Goal: Information Seeking & Learning: Learn about a topic

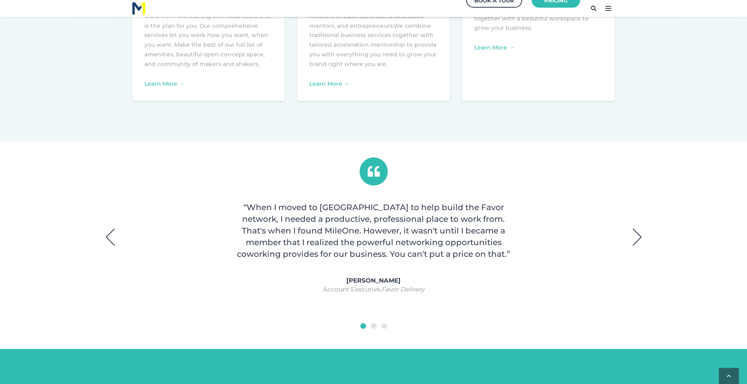
scroll to position [483, 0]
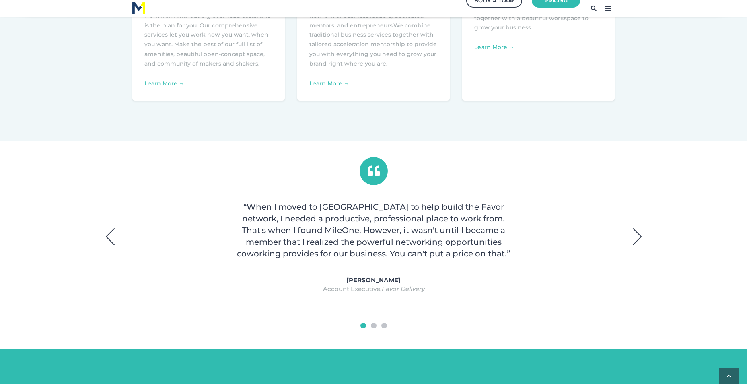
click at [636, 243] on button "Next" at bounding box center [637, 236] width 20 height 20
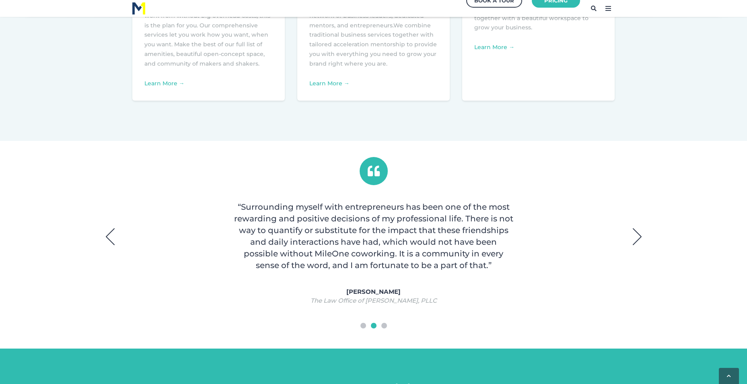
click at [636, 243] on button "Next" at bounding box center [637, 236] width 20 height 20
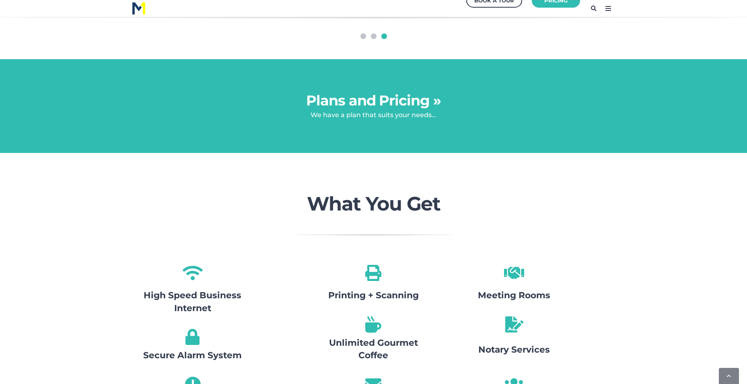
scroll to position [611, 0]
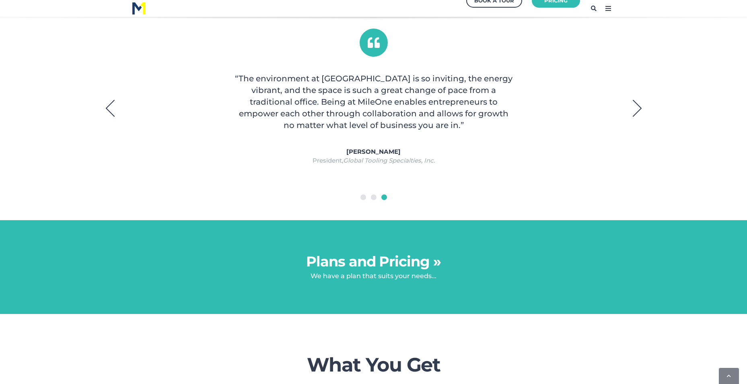
click at [420, 262] on link "Plans and Pricing »" at bounding box center [373, 261] width 135 height 17
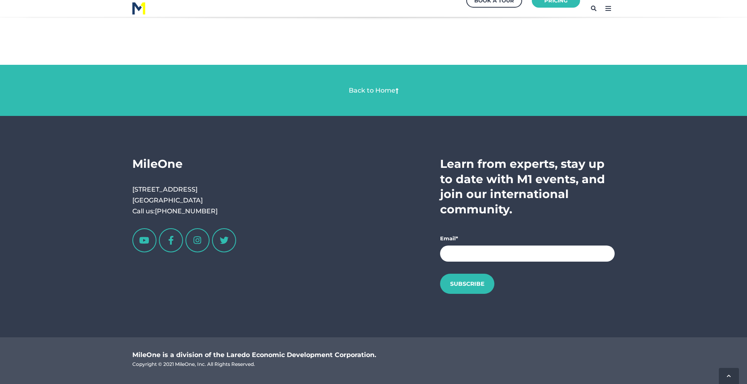
scroll to position [1496, 0]
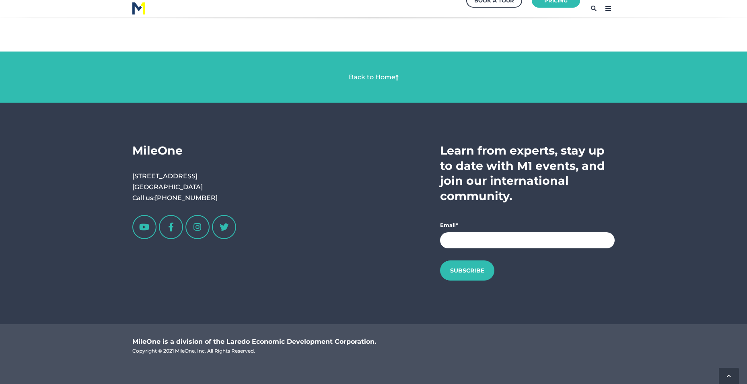
click at [374, 78] on link "Back to Home" at bounding box center [372, 77] width 47 height 8
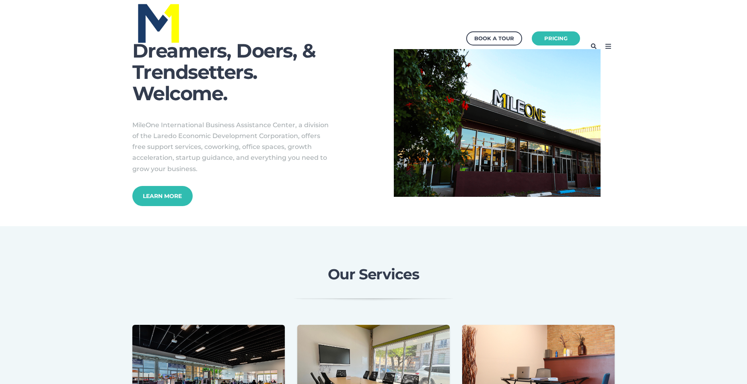
click at [608, 48] on icon at bounding box center [608, 46] width 13 height 13
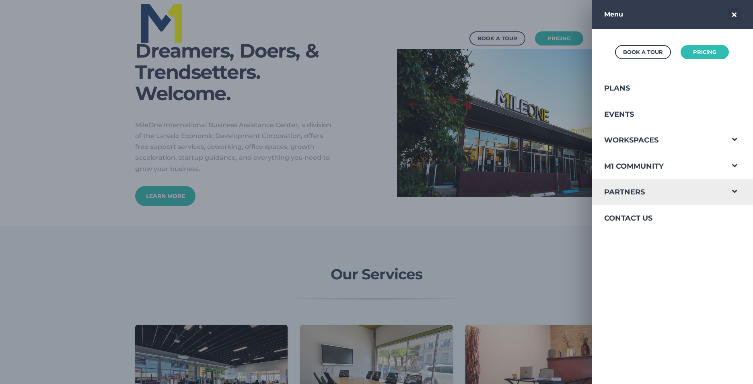
click at [729, 192] on span "Navigation Menu" at bounding box center [734, 189] width 21 height 21
click at [641, 198] on link "Partners" at bounding box center [658, 192] width 132 height 26
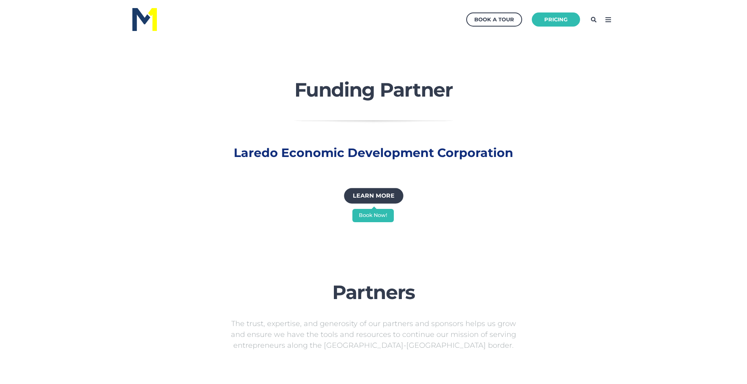
click at [386, 193] on div "Learn More" at bounding box center [373, 195] width 41 height 11
click at [607, 20] on icon at bounding box center [608, 19] width 13 height 13
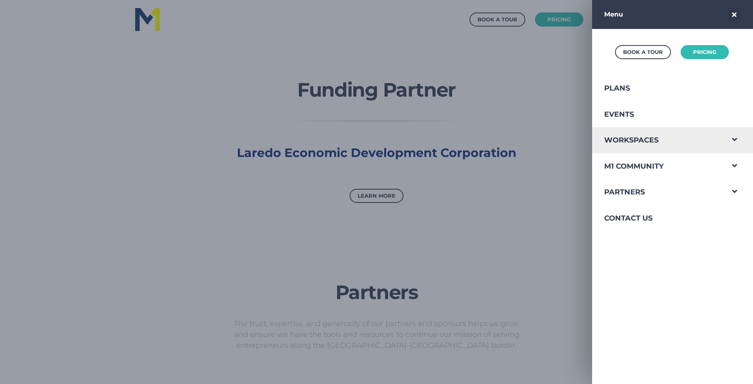
click at [726, 136] on span "Navigation Menu" at bounding box center [734, 137] width 21 height 21
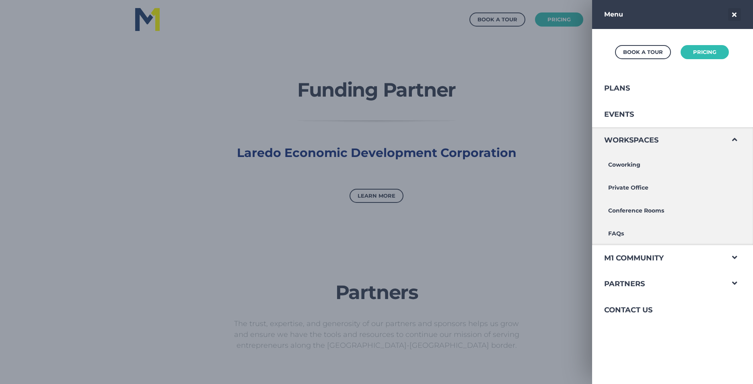
click at [726, 136] on span "Navigation Menu" at bounding box center [734, 137] width 21 height 21
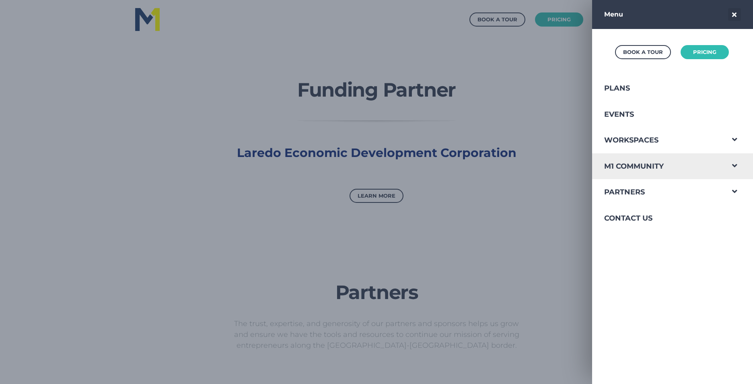
click at [726, 167] on span "Navigation Menu" at bounding box center [734, 163] width 21 height 21
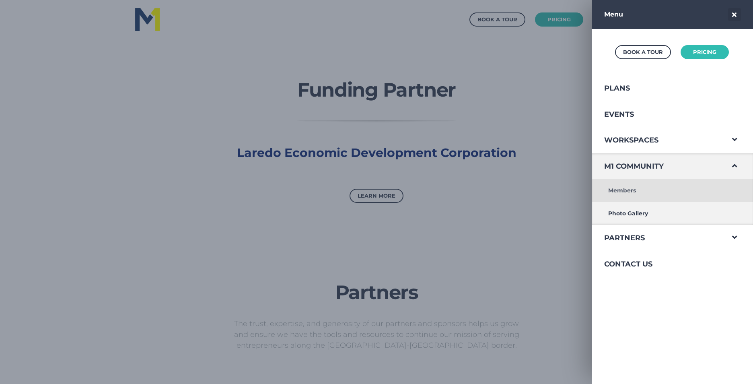
click at [644, 191] on link "Members" at bounding box center [658, 190] width 132 height 23
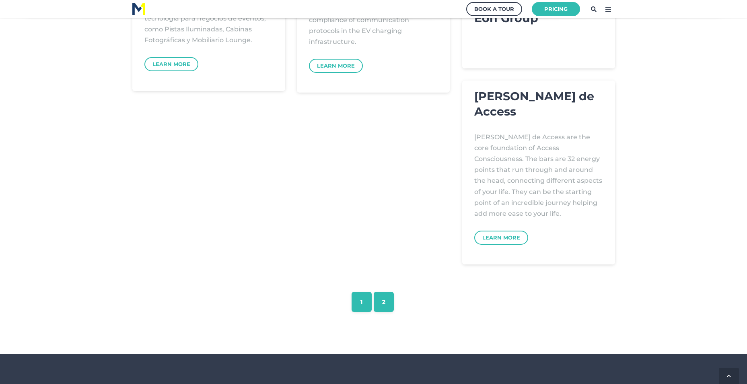
click at [391, 306] on link "2" at bounding box center [384, 302] width 20 height 20
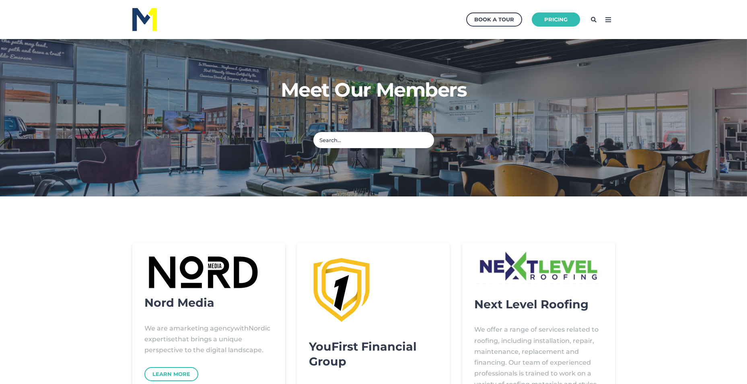
click at [608, 18] on icon at bounding box center [608, 19] width 13 height 13
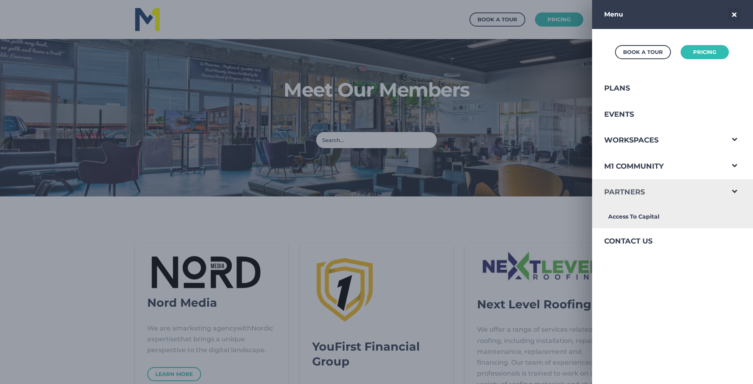
click at [637, 191] on link "Partners" at bounding box center [658, 192] width 132 height 26
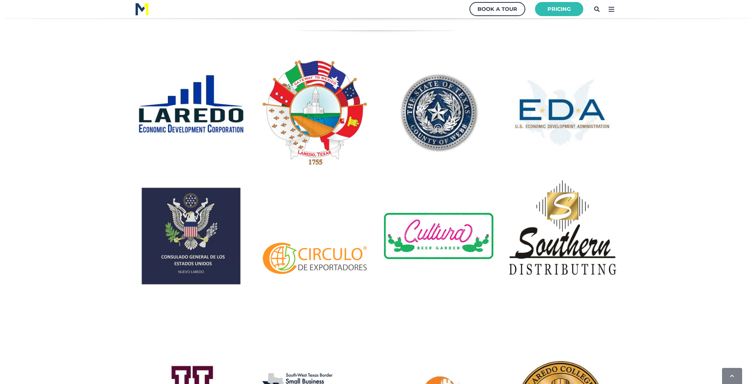
scroll to position [161, 0]
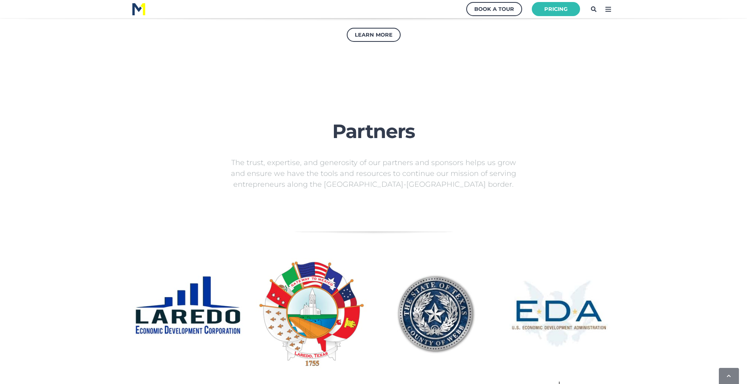
click at [609, 12] on icon at bounding box center [608, 9] width 13 height 13
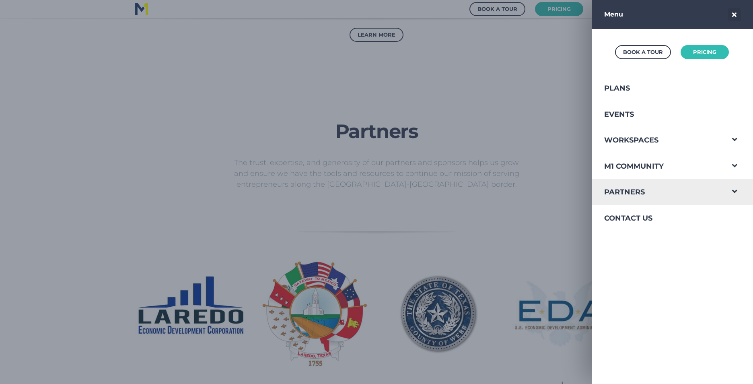
click at [727, 190] on span "Navigation Menu" at bounding box center [734, 189] width 21 height 21
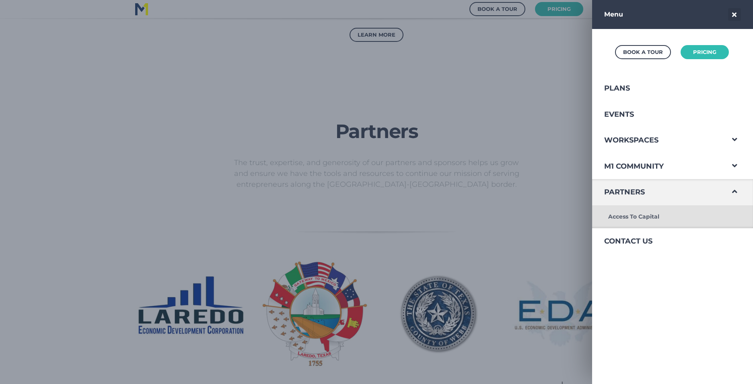
click at [634, 217] on link "Access To Capital" at bounding box center [658, 216] width 132 height 23
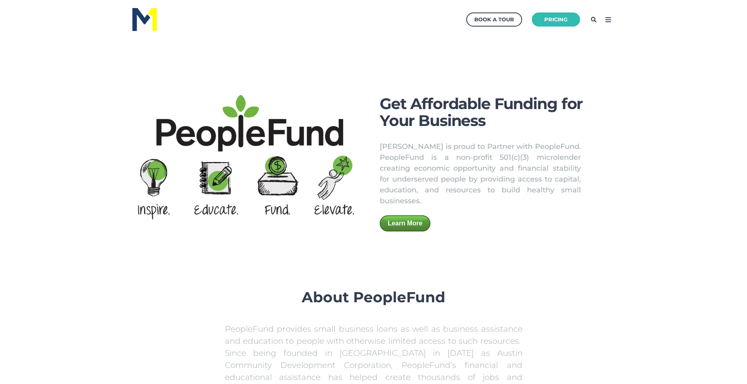
click at [609, 18] on icon at bounding box center [608, 19] width 13 height 13
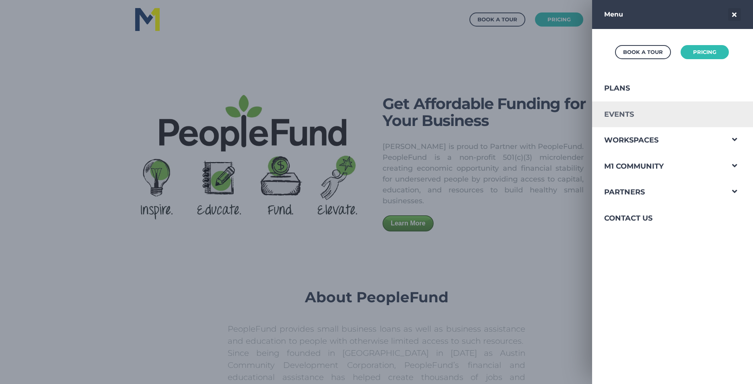
click at [624, 113] on link "Events" at bounding box center [658, 114] width 132 height 26
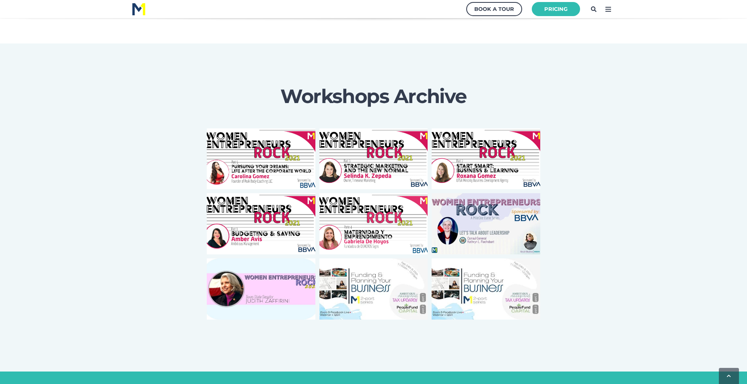
scroll to position [965, 0]
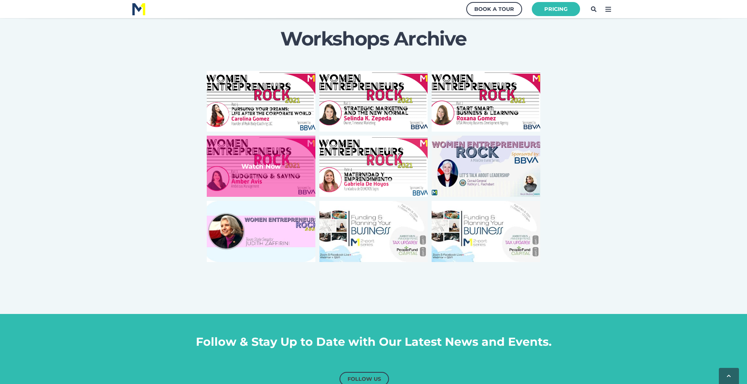
click at [276, 164] on strong "Watch Now" at bounding box center [260, 167] width 39 height 8
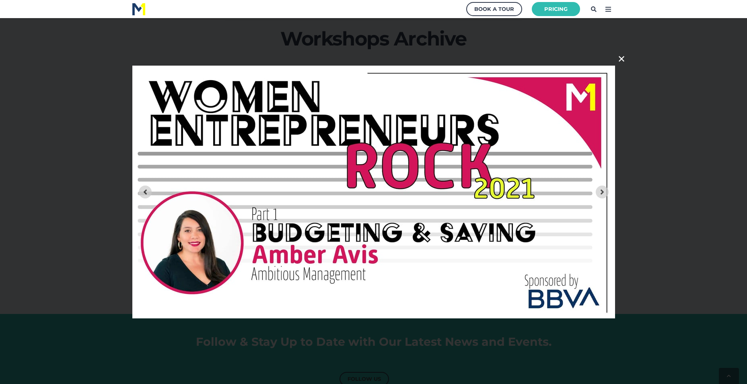
click at [416, 216] on img at bounding box center [373, 192] width 483 height 253
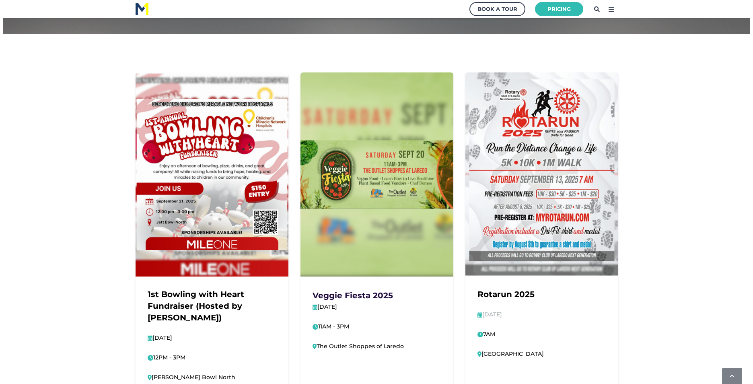
scroll to position [0, 0]
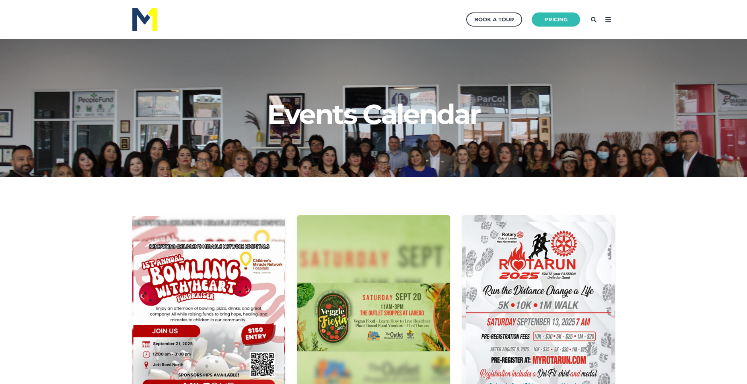
click at [606, 16] on icon at bounding box center [608, 19] width 13 height 13
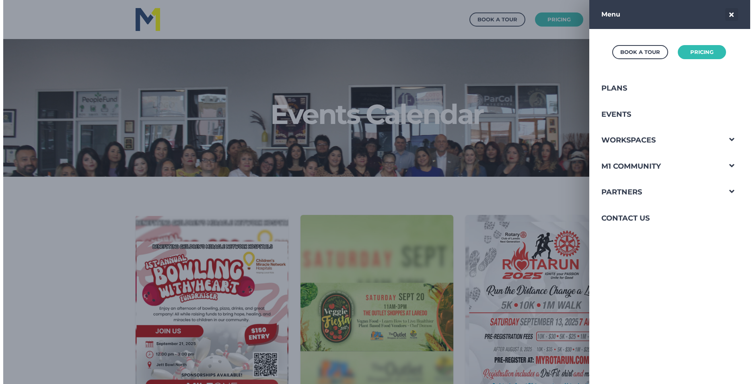
scroll to position [146, 761]
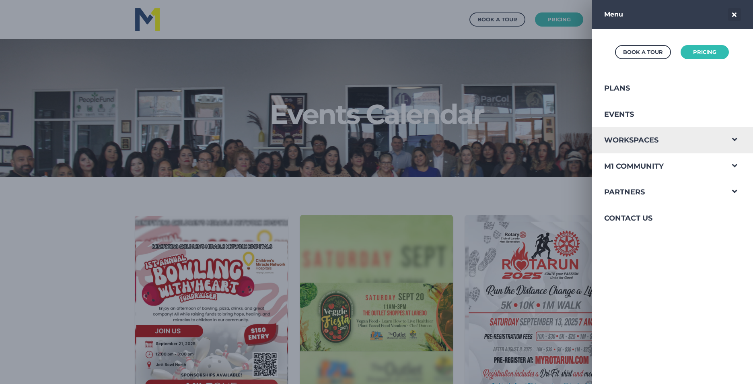
click at [730, 136] on span "Navigation Menu" at bounding box center [734, 137] width 21 height 21
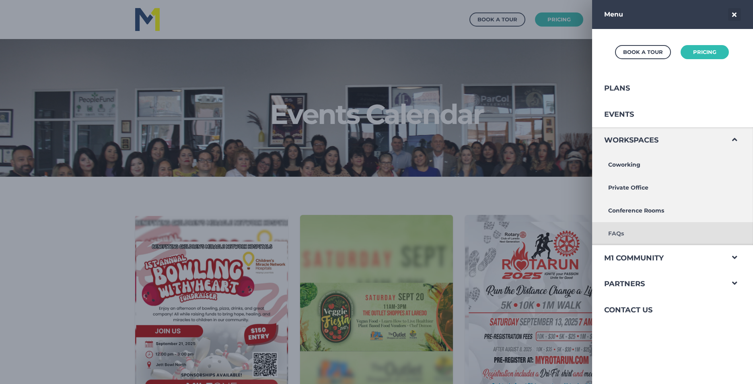
click at [627, 229] on link "FAQs" at bounding box center [658, 233] width 132 height 23
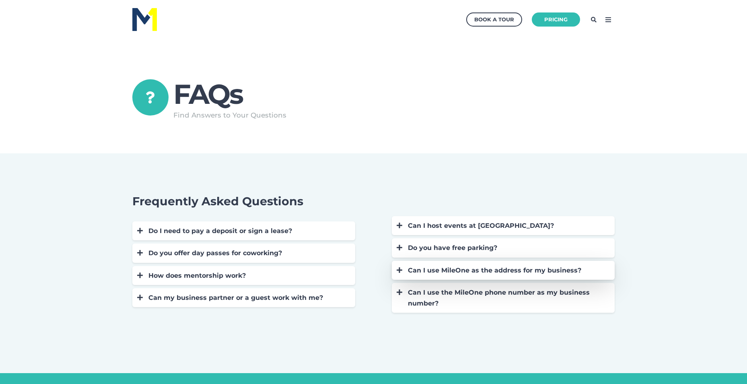
click at [433, 266] on div "Can I use MileOne as the address for my business?" at bounding box center [507, 270] width 199 height 11
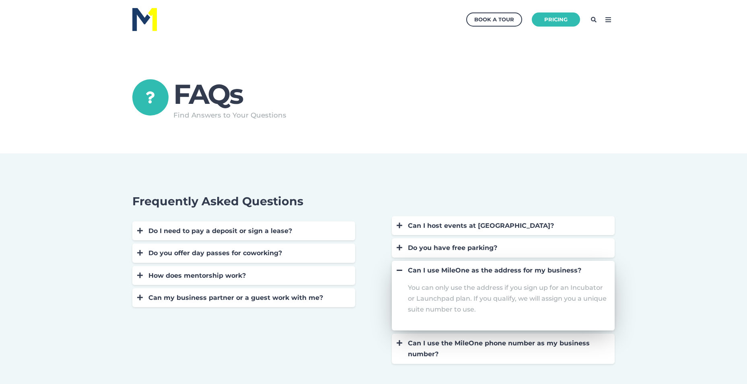
click at [434, 266] on div "Can I use MileOne as the address for my business?" at bounding box center [507, 270] width 199 height 11
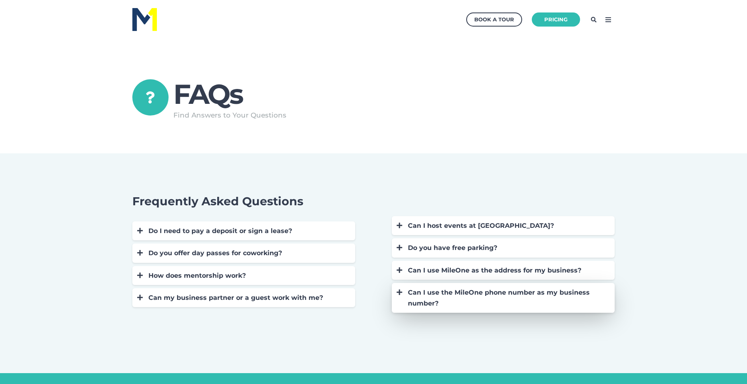
click at [427, 296] on div "Can I use the MileOne phone number as my business number?" at bounding box center [507, 298] width 199 height 22
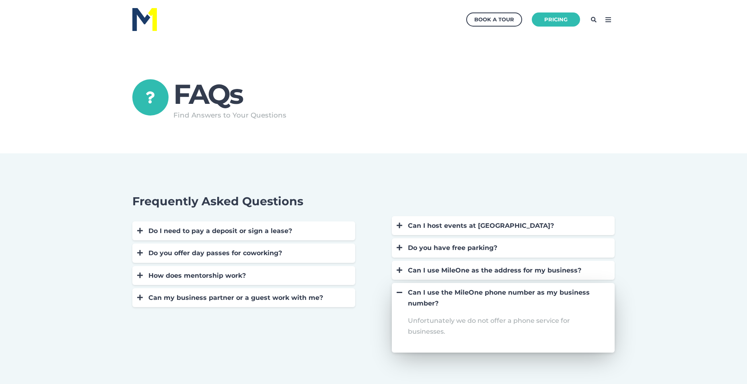
click at [427, 296] on div "Can I use the MileOne phone number as my business number?" at bounding box center [507, 298] width 199 height 22
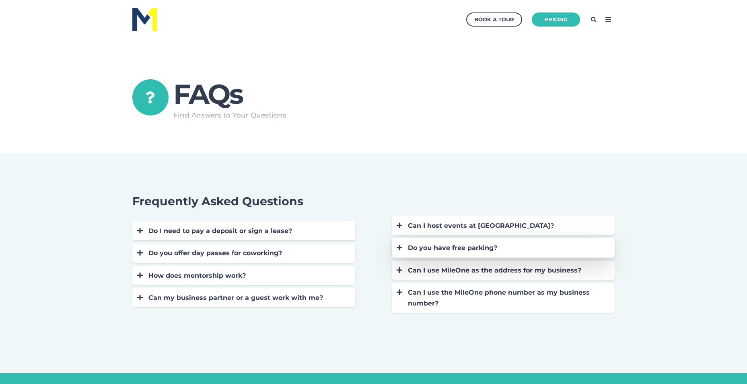
click at [439, 249] on div "Do you have free parking?" at bounding box center [507, 247] width 199 height 11
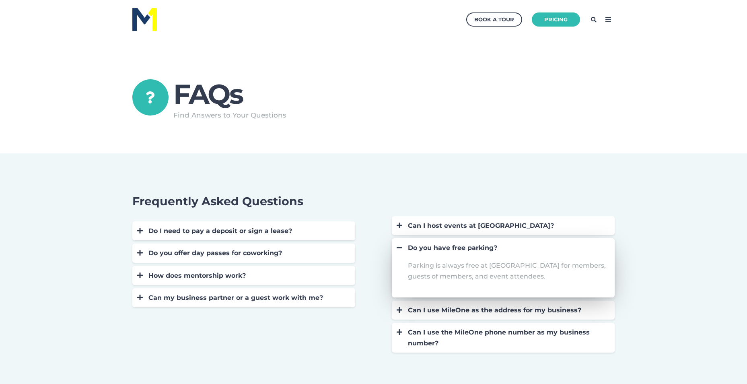
click at [439, 249] on div "Do you have free parking?" at bounding box center [507, 247] width 199 height 11
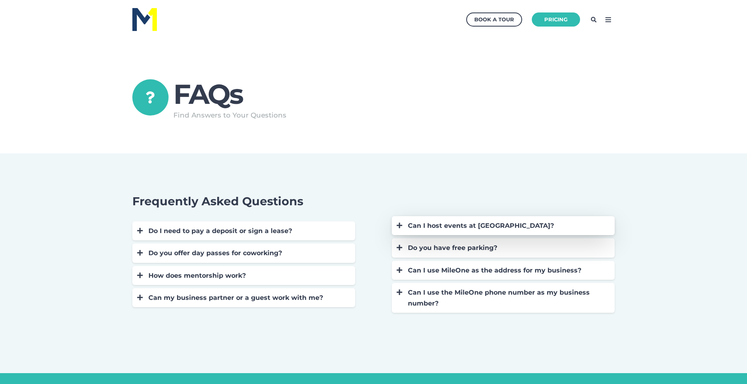
click at [438, 227] on div "Can I host events at [GEOGRAPHIC_DATA]?" at bounding box center [507, 225] width 199 height 11
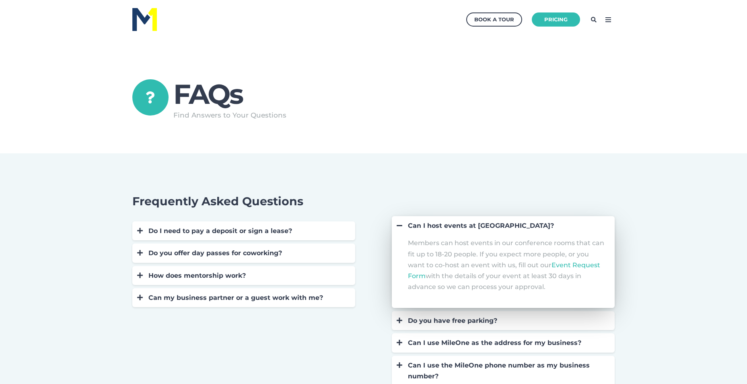
click at [438, 227] on div "Can I host events at MileOne?" at bounding box center [507, 225] width 199 height 11
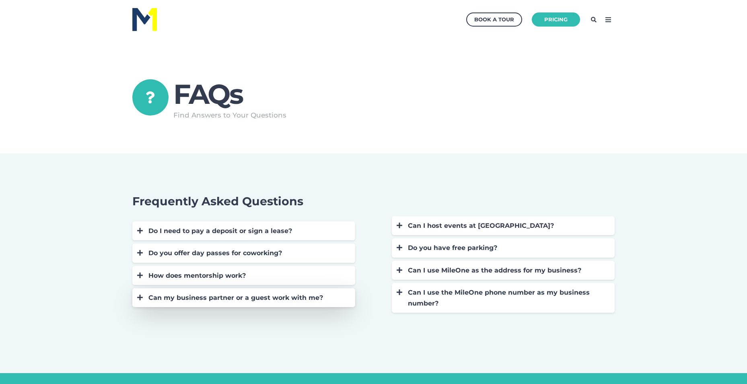
click at [307, 297] on div "Can my business partner or a guest work with me?" at bounding box center [247, 297] width 199 height 11
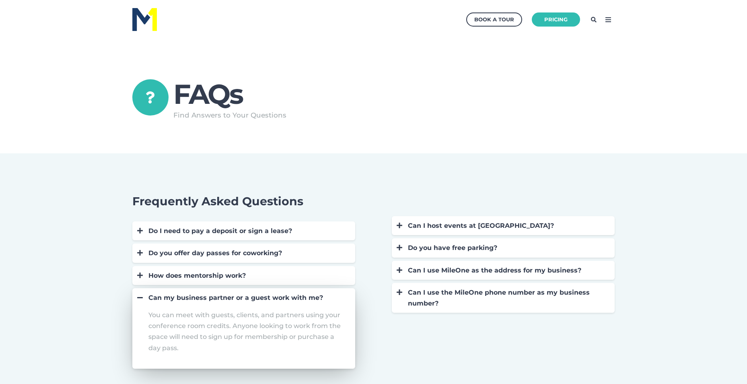
click at [307, 297] on div "Can my business partner or a guest work with me?" at bounding box center [247, 297] width 199 height 11
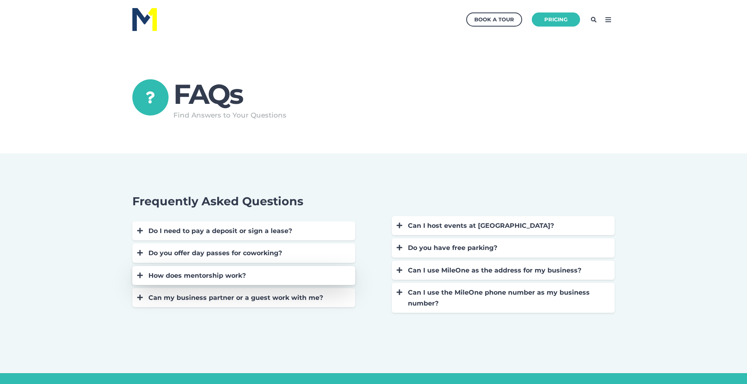
click at [270, 277] on div "How does mentorship work?" at bounding box center [247, 275] width 199 height 11
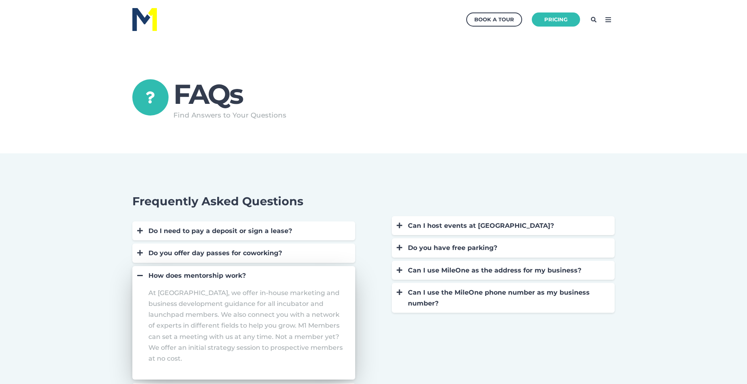
click at [270, 277] on div "How does mentorship work?" at bounding box center [247, 275] width 199 height 11
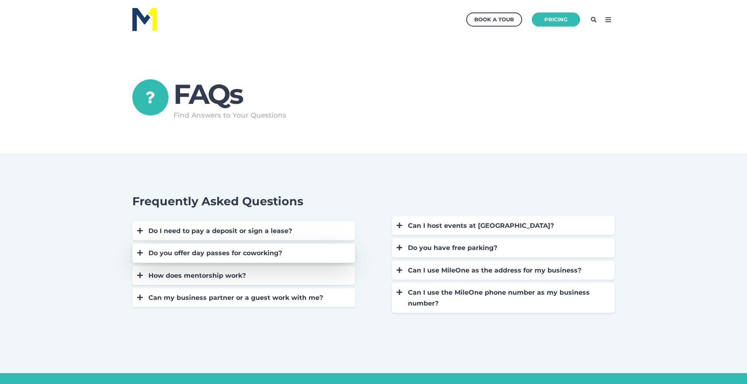
click at [297, 252] on div "Do you offer day passes for coworking?" at bounding box center [247, 252] width 199 height 11
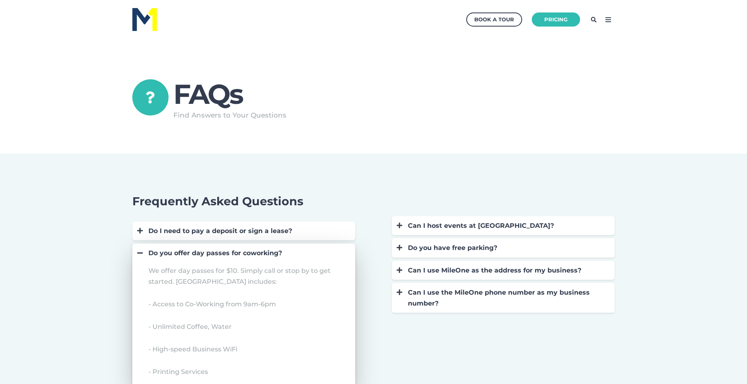
click at [297, 252] on div "Do you offer day passes for coworking?" at bounding box center [247, 252] width 199 height 11
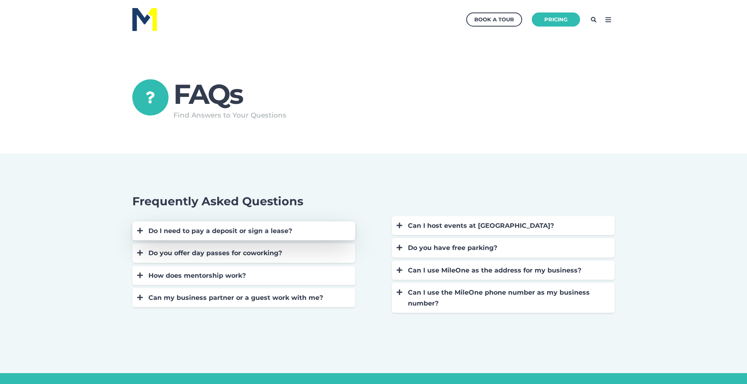
click at [301, 229] on div "Do I need to pay a deposit or sign a lease?" at bounding box center [247, 230] width 199 height 11
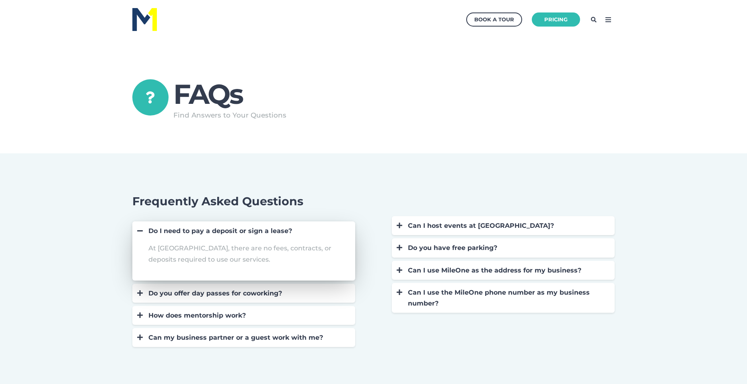
click at [301, 229] on div "Do I need to pay a deposit or sign a lease?" at bounding box center [247, 230] width 199 height 11
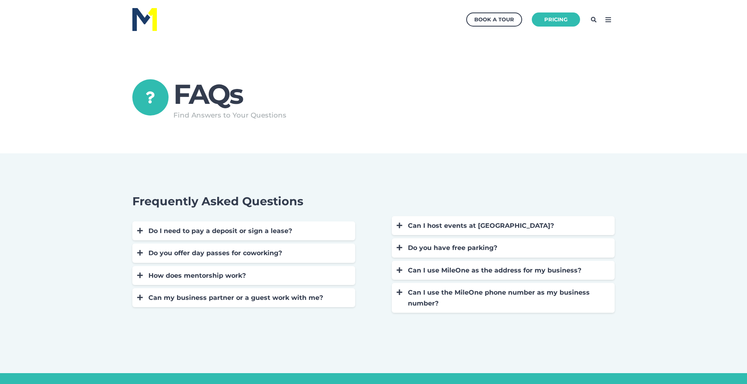
click at [148, 15] on img at bounding box center [144, 19] width 25 height 23
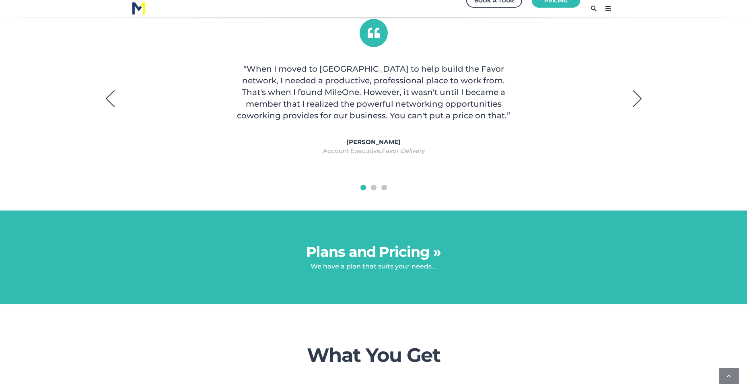
scroll to position [563, 0]
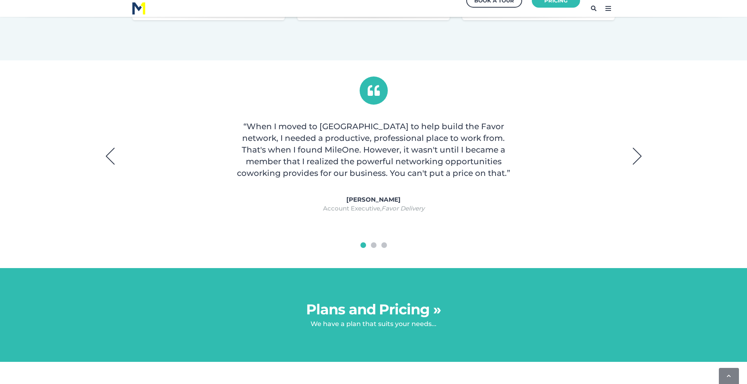
click at [633, 152] on button "Next" at bounding box center [637, 156] width 20 height 20
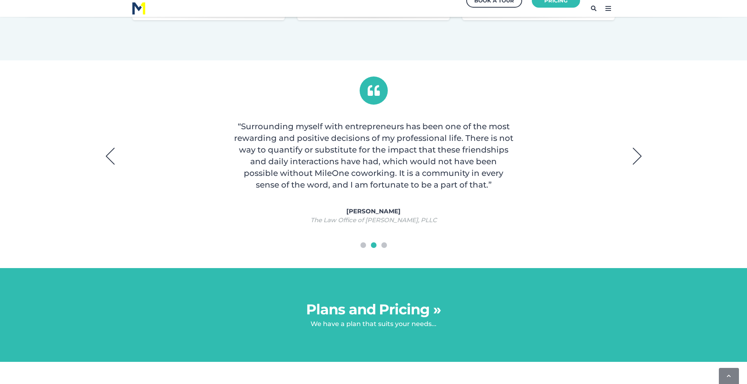
click at [633, 152] on button "Next" at bounding box center [637, 156] width 20 height 20
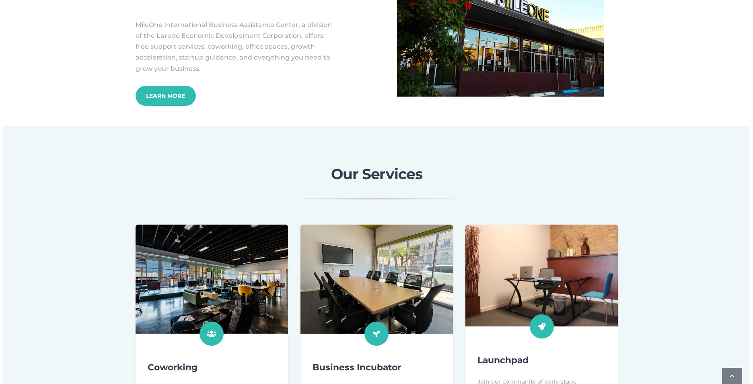
scroll to position [0, 0]
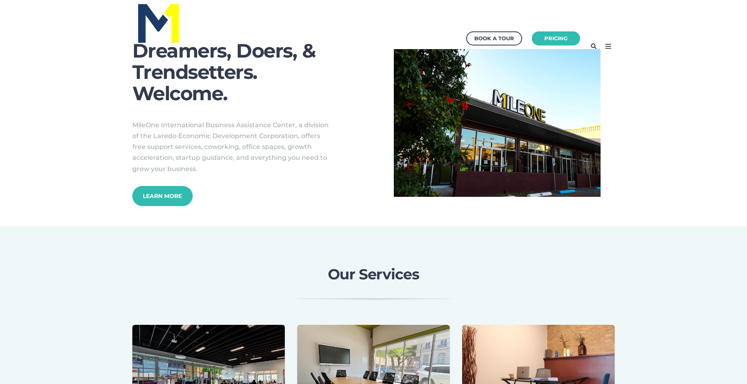
click at [607, 47] on icon at bounding box center [608, 46] width 13 height 13
